Goal: Find specific page/section: Find specific page/section

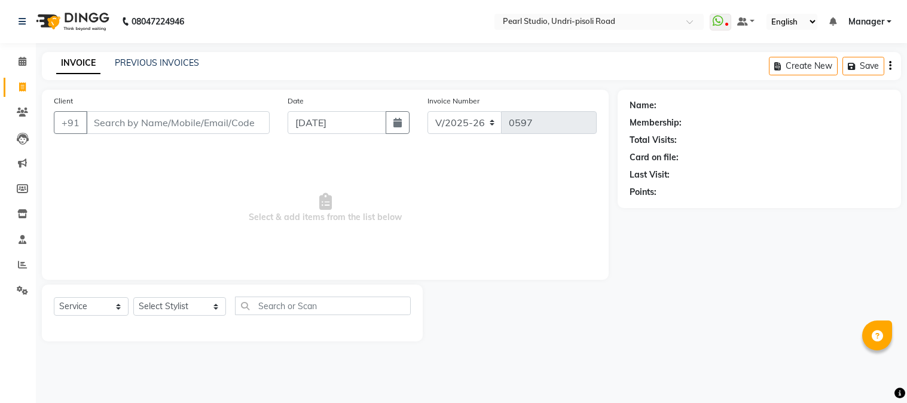
select select "5290"
select select "service"
click at [145, 66] on link "PREVIOUS INVOICES" at bounding box center [157, 62] width 84 height 11
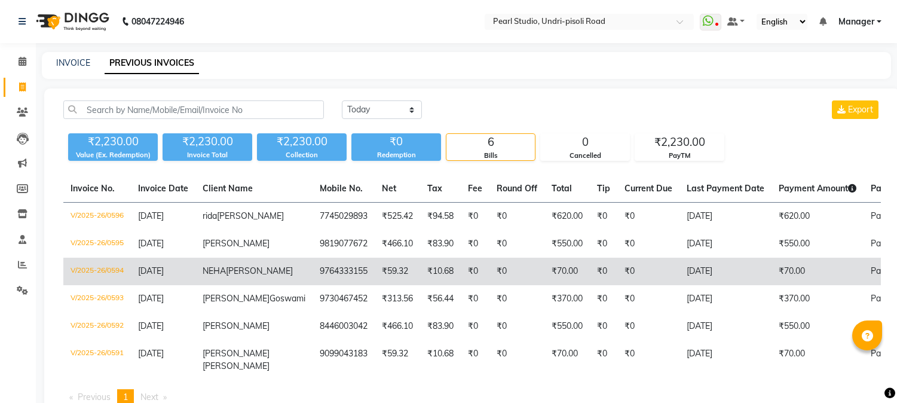
scroll to position [75, 0]
